Goal: Task Accomplishment & Management: Use online tool/utility

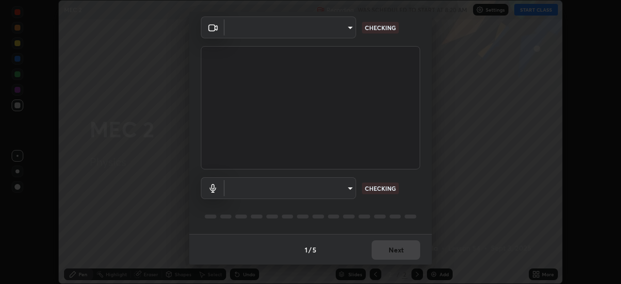
scroll to position [34, 0]
type input "85d16ec95aa84cac57c58139e5cfc4bfb0706547449b22b2f8fda69051d4463f"
click at [352, 189] on body "Erase all MEC 2 Recording WAS SCHEDULED TO START AT 8:20 AM Settings START CLAS…" at bounding box center [310, 142] width 621 height 284
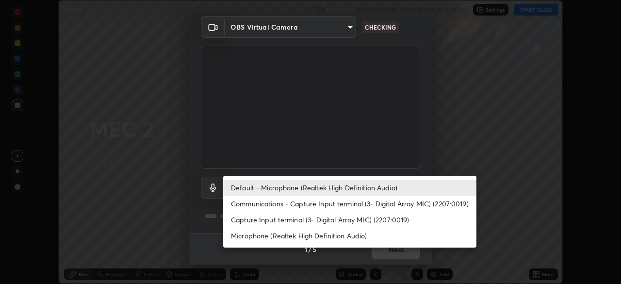
click at [357, 190] on li "Default - Microphone (Realtek High Definition Audio)" at bounding box center [349, 188] width 253 height 16
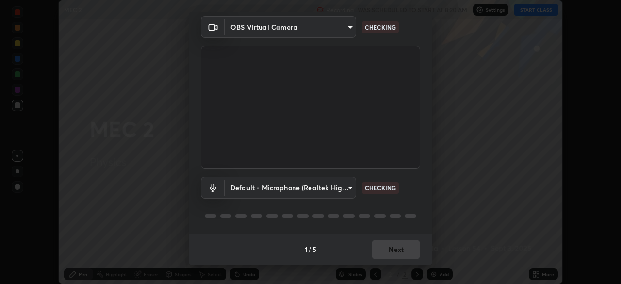
click at [349, 186] on body "Erase all MEC 2 Recording WAS SCHEDULED TO START AT 8:20 AM Settings START CLAS…" at bounding box center [310, 142] width 621 height 284
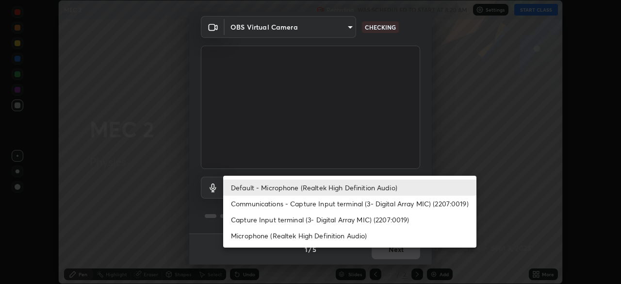
click at [353, 207] on li "Communications - Capture Input terminal (3- Digital Array MIC) (2207:0019)" at bounding box center [349, 204] width 253 height 16
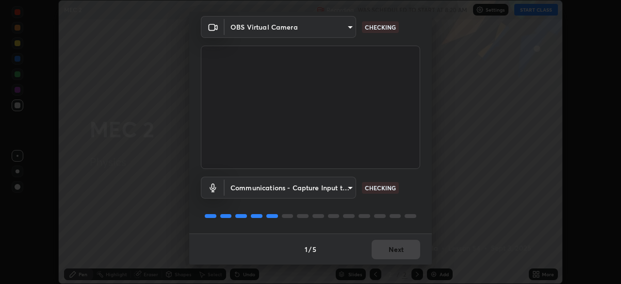
click at [346, 188] on body "Erase all MEC 2 Recording WAS SCHEDULED TO START AT 8:20 AM Settings START CLAS…" at bounding box center [310, 142] width 621 height 284
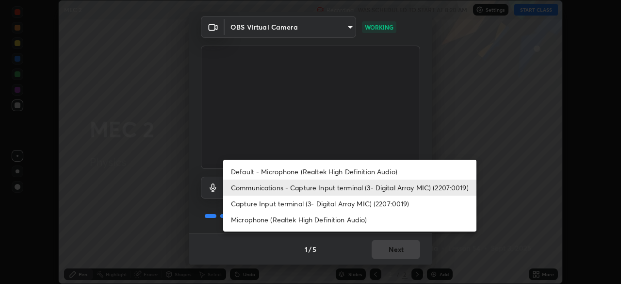
click at [348, 168] on li "Default - Microphone (Realtek High Definition Audio)" at bounding box center [349, 172] width 253 height 16
type input "default"
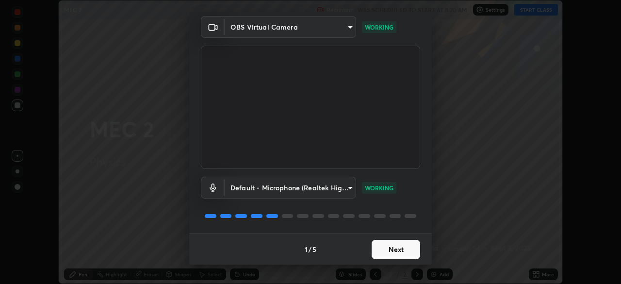
click at [403, 242] on button "Next" at bounding box center [396, 249] width 49 height 19
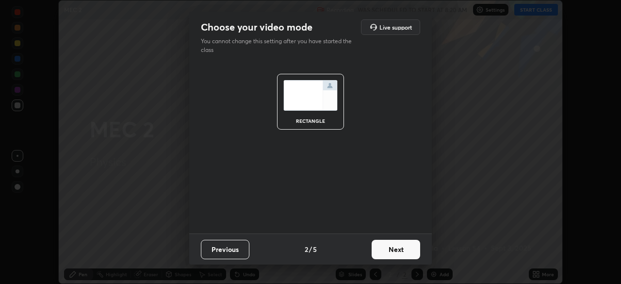
click at [406, 246] on button "Next" at bounding box center [396, 249] width 49 height 19
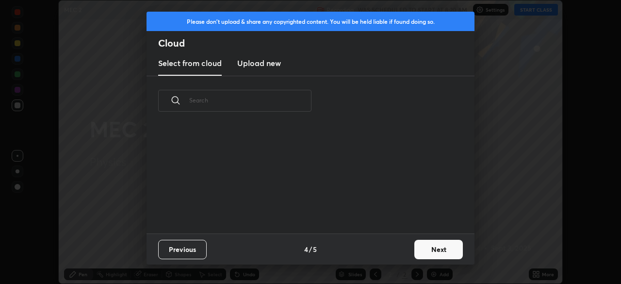
click at [425, 251] on button "Next" at bounding box center [438, 249] width 49 height 19
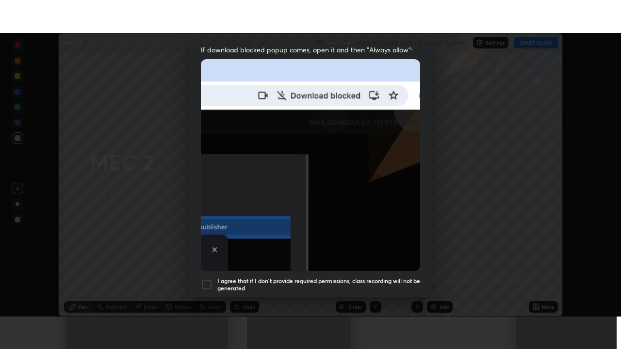
scroll to position [232, 0]
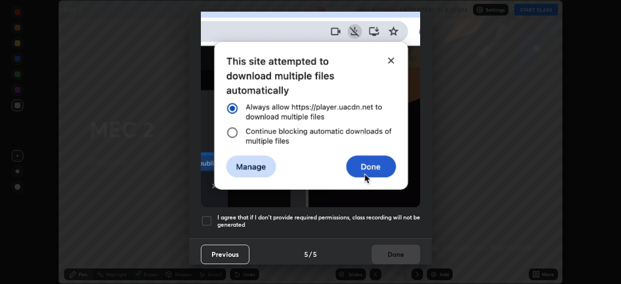
click at [377, 213] on h5 "I agree that if I don't provide required permissions, class recording will not …" at bounding box center [318, 220] width 203 height 15
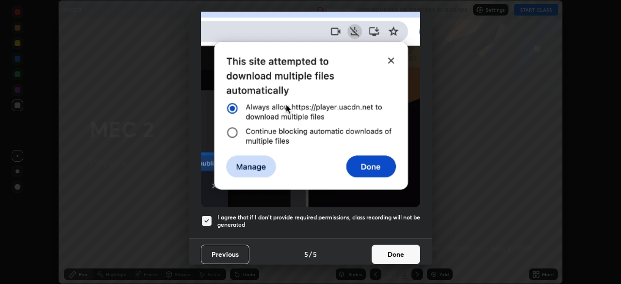
click at [389, 248] on button "Done" at bounding box center [396, 254] width 49 height 19
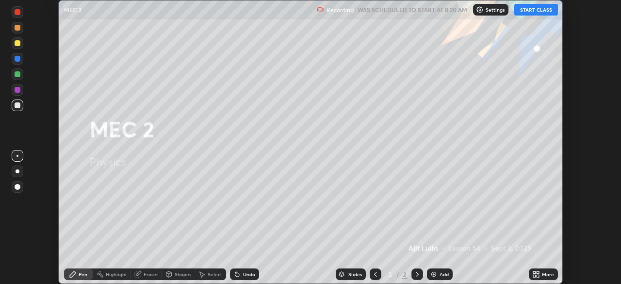
click at [532, 11] on button "START CLASS" at bounding box center [536, 10] width 44 height 12
click at [538, 271] on icon at bounding box center [538, 272] width 2 height 2
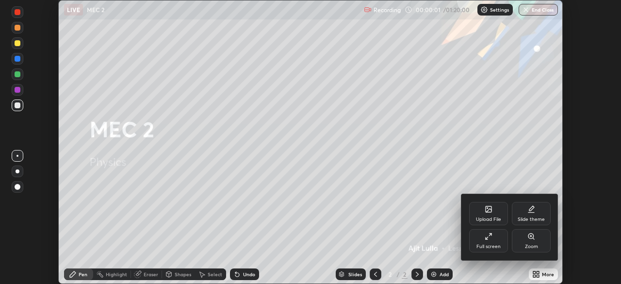
click at [492, 241] on div "Full screen" at bounding box center [488, 240] width 39 height 23
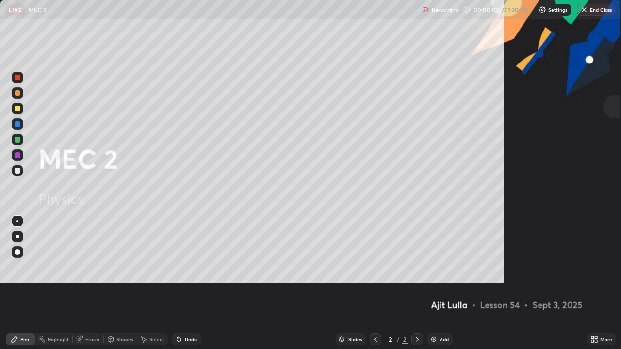
scroll to position [349, 621]
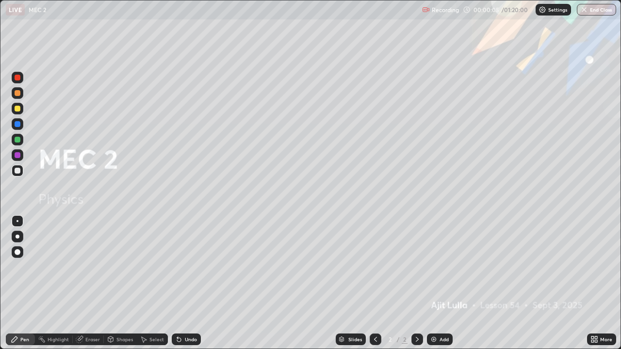
click at [445, 283] on div "Add" at bounding box center [444, 339] width 9 height 5
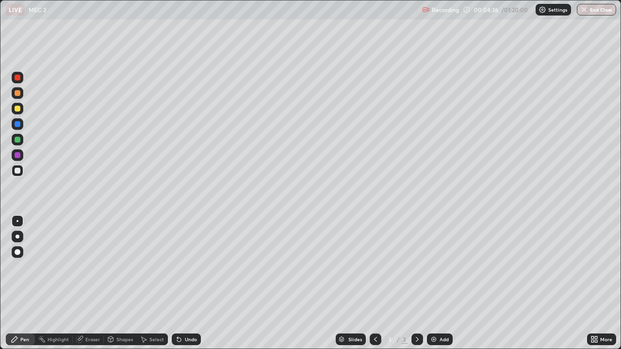
click at [19, 106] on div at bounding box center [18, 109] width 12 height 12
click at [22, 172] on div at bounding box center [18, 171] width 12 height 12
click at [438, 283] on div "Add" at bounding box center [440, 340] width 26 height 12
click at [22, 113] on div at bounding box center [18, 109] width 12 height 12
click at [443, 283] on div "Add" at bounding box center [440, 340] width 26 height 12
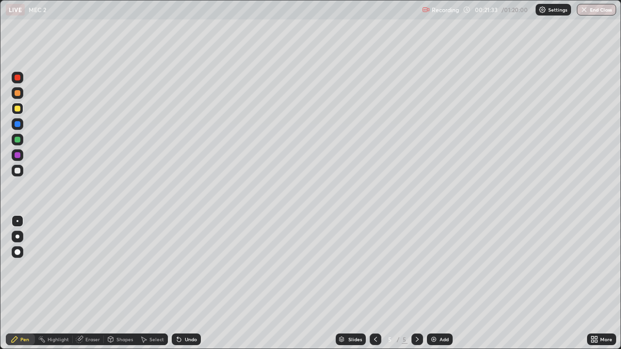
click at [377, 283] on div at bounding box center [376, 340] width 12 height 12
click at [376, 283] on icon at bounding box center [376, 340] width 8 height 8
click at [421, 283] on div at bounding box center [417, 340] width 12 height 12
click at [417, 283] on icon at bounding box center [417, 340] width 8 height 8
click at [22, 171] on div at bounding box center [18, 171] width 12 height 12
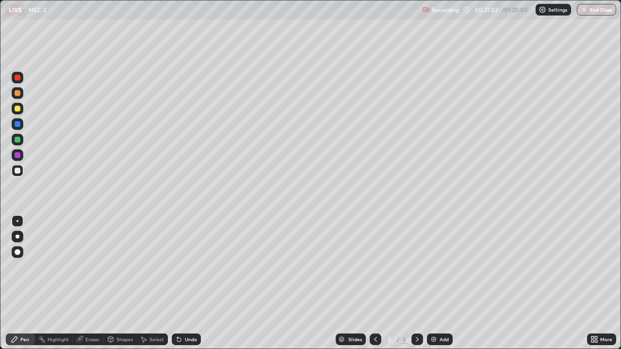
click at [90, 283] on div "Eraser" at bounding box center [88, 340] width 31 height 12
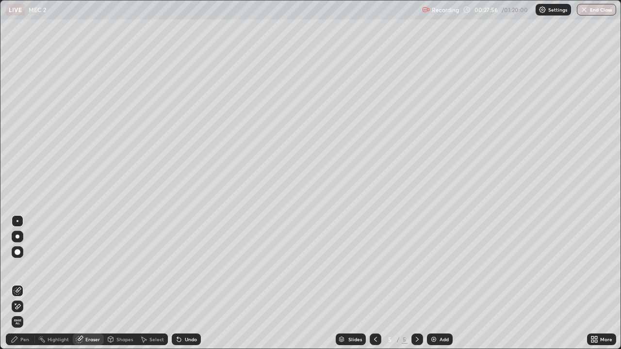
click at [29, 283] on div "Pen" at bounding box center [24, 339] width 9 height 5
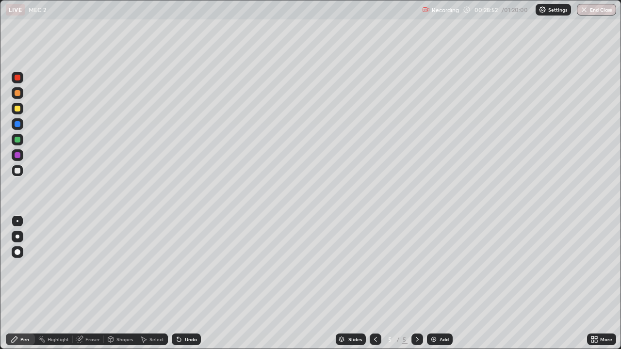
click at [437, 283] on div "Add" at bounding box center [440, 340] width 26 height 12
click at [18, 107] on div at bounding box center [18, 109] width 6 height 6
click at [443, 283] on div "Add" at bounding box center [440, 340] width 26 height 12
click at [19, 170] on div at bounding box center [18, 171] width 6 height 6
click at [17, 111] on div at bounding box center [18, 109] width 6 height 6
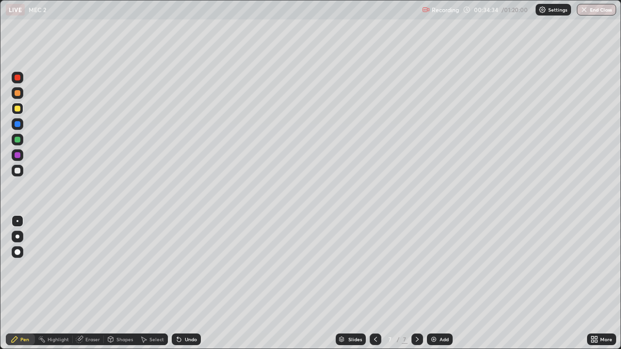
click at [87, 283] on div "Eraser" at bounding box center [92, 339] width 15 height 5
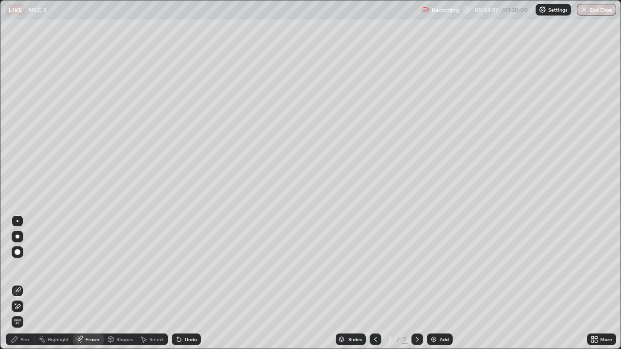
click at [29, 283] on div "Pen" at bounding box center [24, 339] width 9 height 5
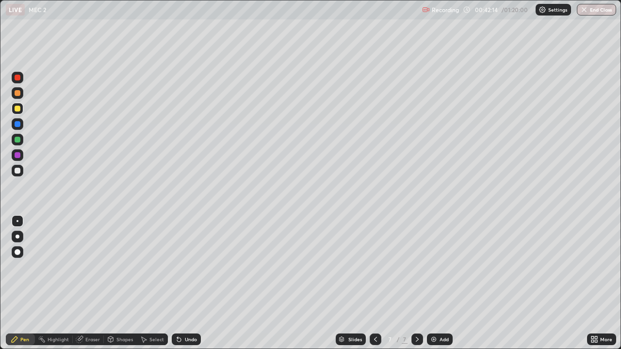
click at [441, 283] on div "Add" at bounding box center [444, 339] width 9 height 5
click at [20, 173] on div at bounding box center [18, 171] width 6 height 6
click at [90, 283] on div "Eraser" at bounding box center [92, 339] width 15 height 5
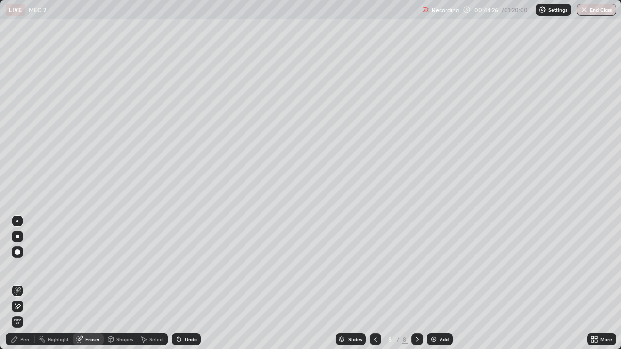
click at [19, 283] on span "Erase all" at bounding box center [17, 322] width 11 height 6
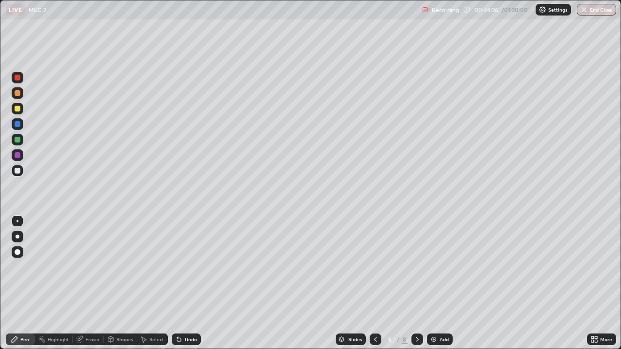
click at [23, 283] on div "Pen" at bounding box center [24, 339] width 9 height 5
click at [22, 108] on div at bounding box center [18, 109] width 12 height 12
click at [22, 173] on div at bounding box center [18, 171] width 12 height 12
click at [443, 283] on div "Add" at bounding box center [444, 339] width 9 height 5
click at [18, 109] on div at bounding box center [18, 109] width 6 height 6
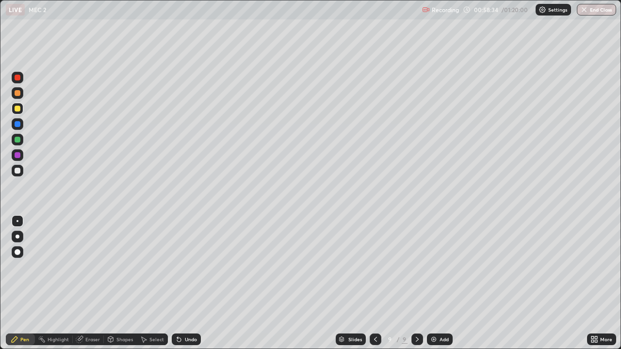
click at [442, 283] on div "Add" at bounding box center [444, 339] width 9 height 5
click at [22, 172] on div at bounding box center [18, 171] width 12 height 12
click at [20, 110] on div at bounding box center [18, 109] width 6 height 6
click at [588, 9] on img "button" at bounding box center [584, 10] width 8 height 8
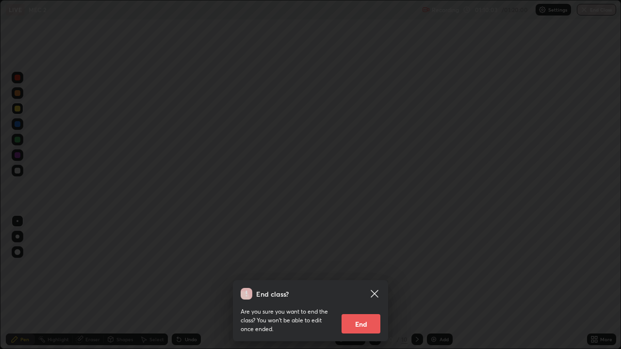
click at [378, 283] on button "End" at bounding box center [361, 323] width 39 height 19
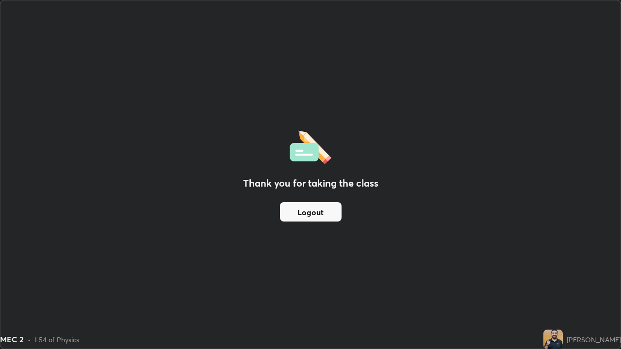
click at [330, 211] on button "Logout" at bounding box center [311, 211] width 62 height 19
